Goal: Information Seeking & Learning: Learn about a topic

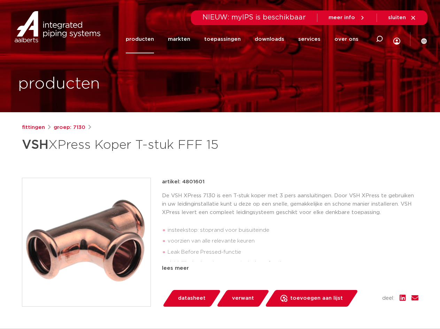
click at [138, 40] on link "producten" at bounding box center [140, 39] width 28 height 28
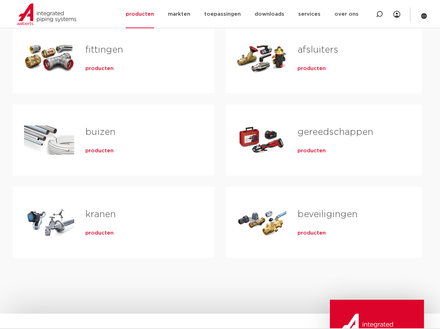
scroll to position [139, 0]
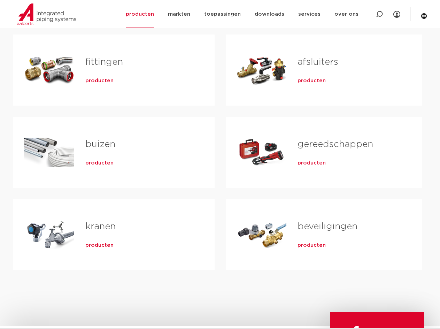
click at [93, 81] on span "producten" at bounding box center [99, 80] width 28 height 7
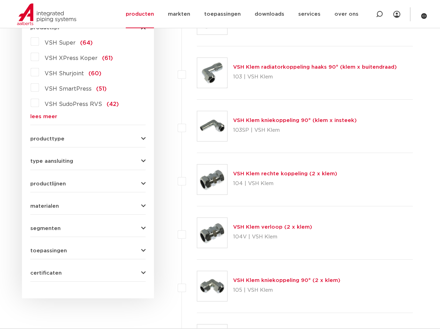
scroll to position [244, 0]
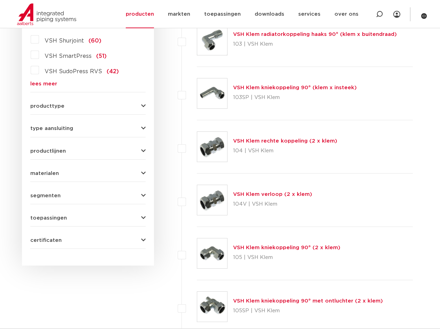
click at [142, 172] on icon "button" at bounding box center [143, 173] width 5 height 5
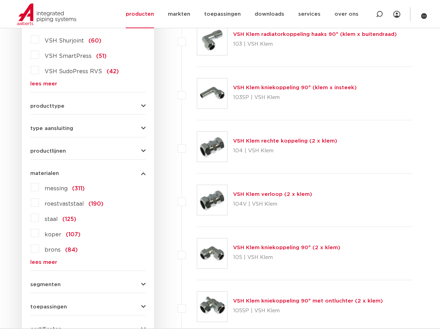
click at [39, 234] on label "koper (107)" at bounding box center [59, 233] width 41 height 11
click at [0, 0] on input "koper (107)" at bounding box center [0, 0] width 0 height 0
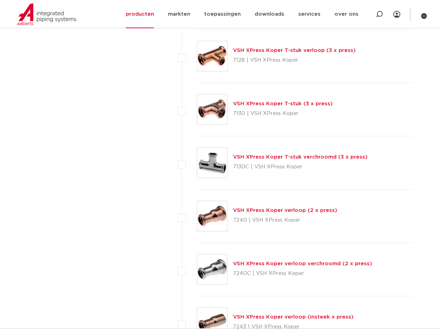
scroll to position [1186, 0]
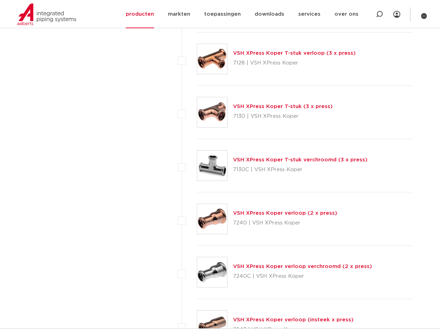
click at [270, 105] on link "VSH XPress Koper T-stuk (3 x press)" at bounding box center [283, 106] width 100 height 5
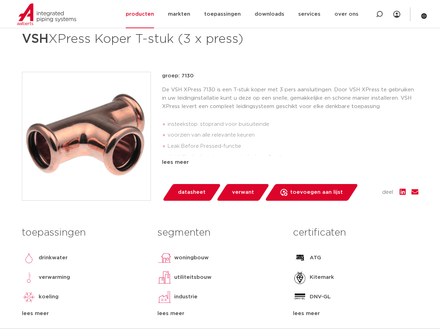
scroll to position [35, 0]
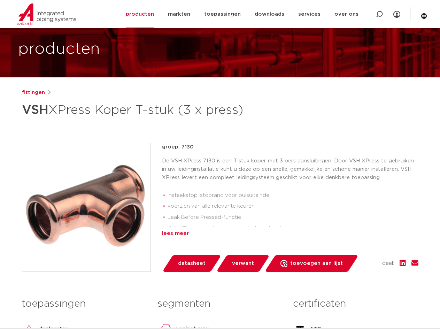
click at [177, 235] on div "lees meer" at bounding box center [290, 233] width 257 height 8
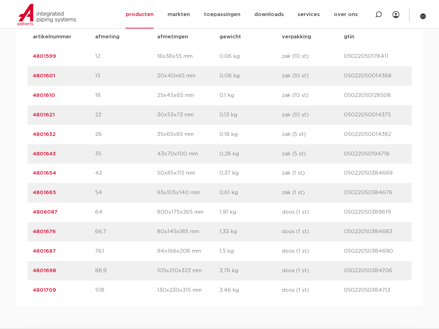
scroll to position [453, 0]
